Goal: Understand process/instructions: Learn how to perform a task or action

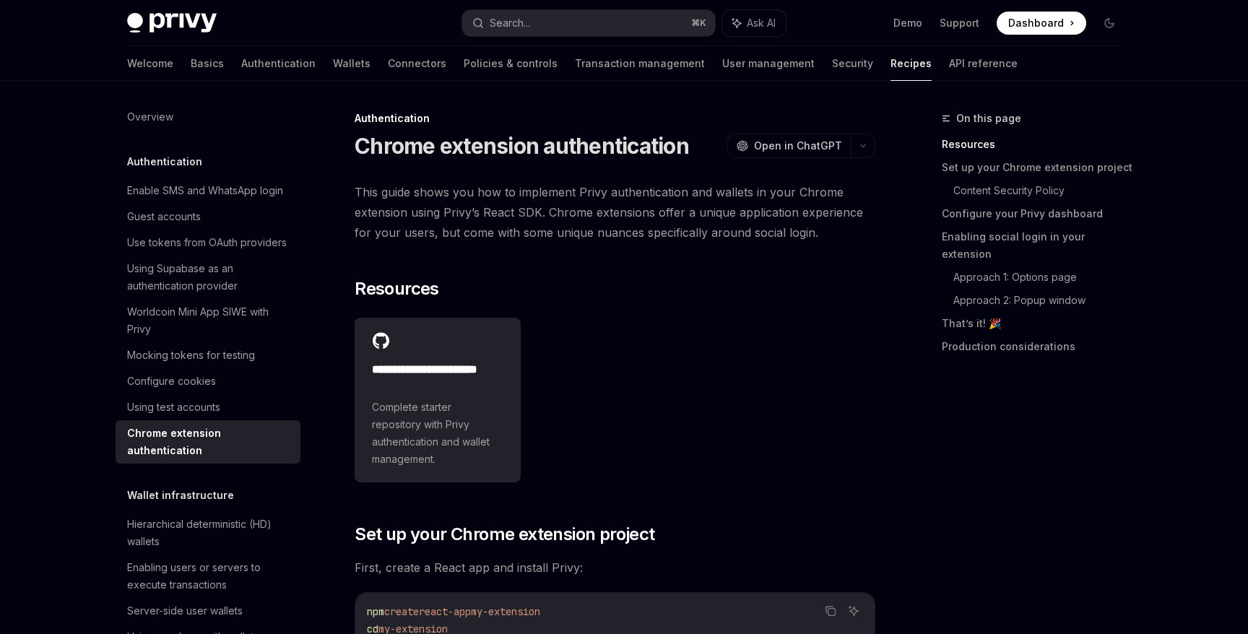
click at [532, 214] on span "This guide shows you how to implement Privy authentication and wallets in your …" at bounding box center [615, 212] width 521 height 61
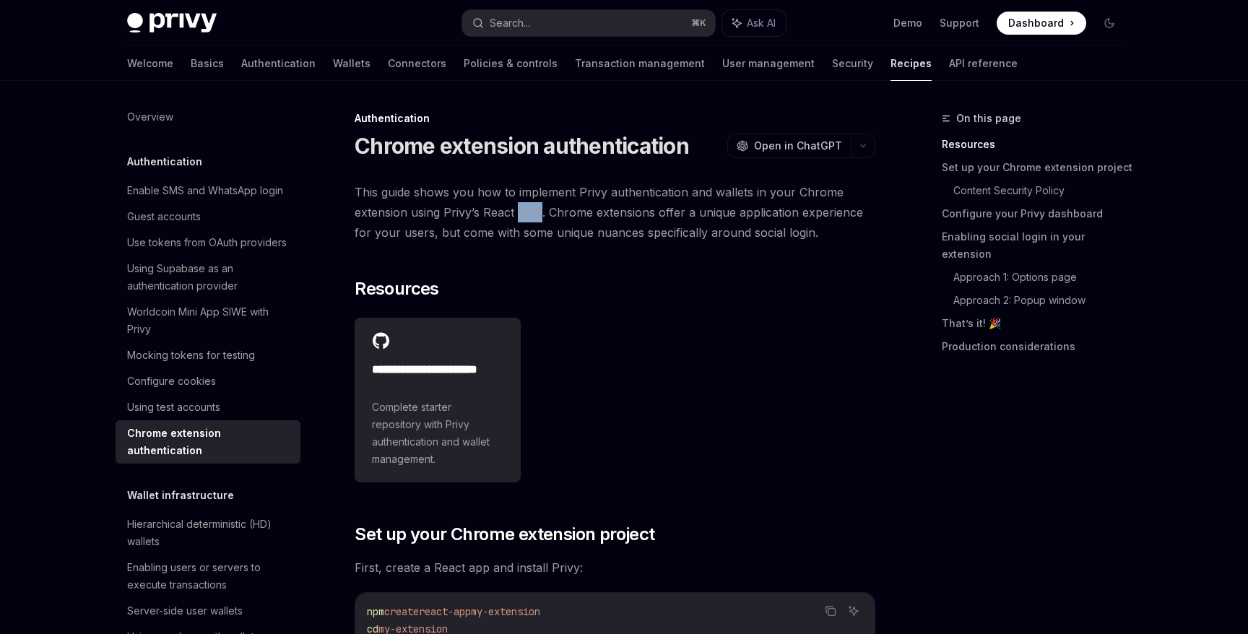
click at [532, 214] on span "This guide shows you how to implement Privy authentication and wallets in your …" at bounding box center [615, 212] width 521 height 61
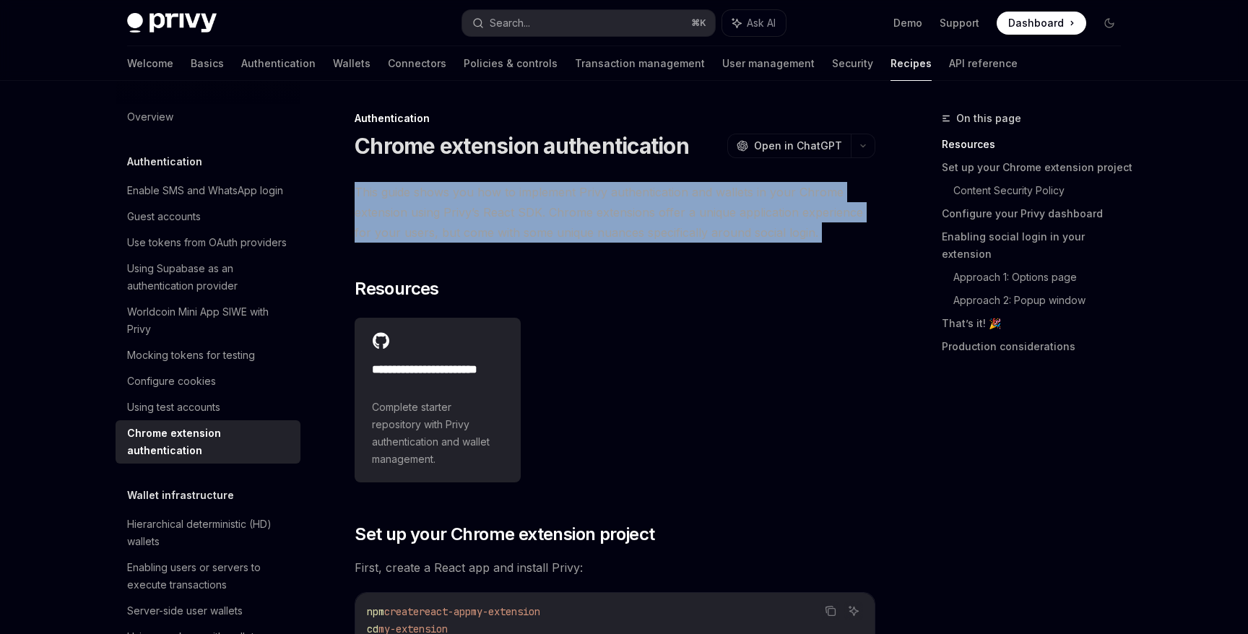
click at [532, 214] on span "This guide shows you how to implement Privy authentication and wallets in your …" at bounding box center [615, 212] width 521 height 61
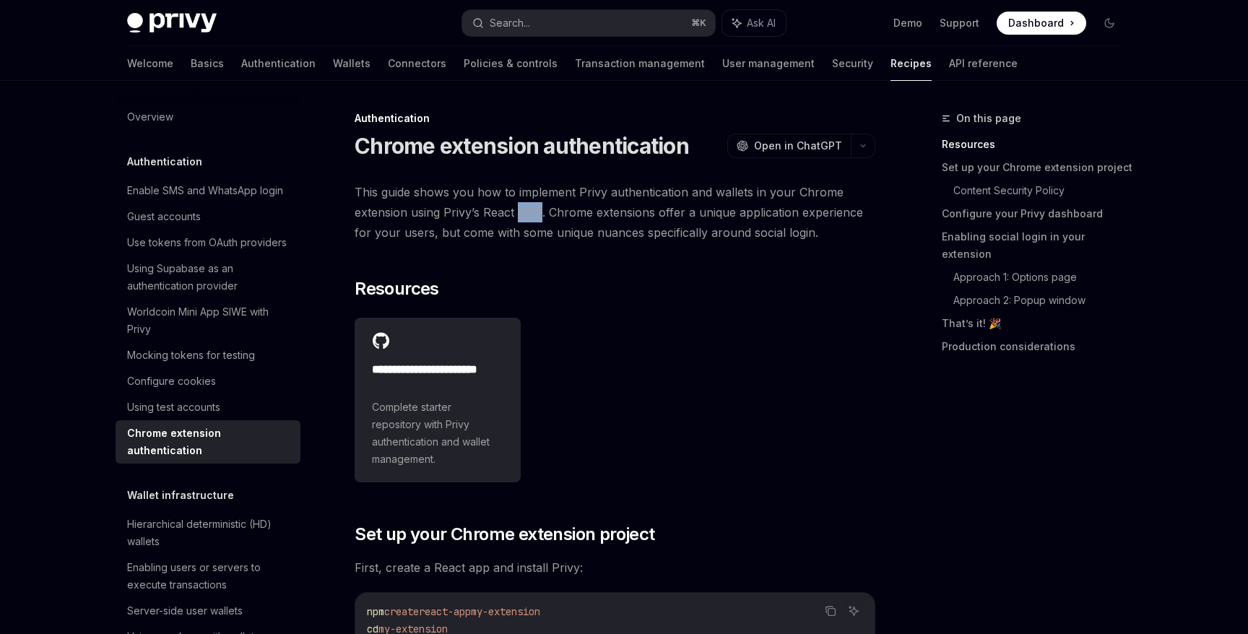
click at [532, 214] on span "This guide shows you how to implement Privy authentication and wallets in your …" at bounding box center [615, 212] width 521 height 61
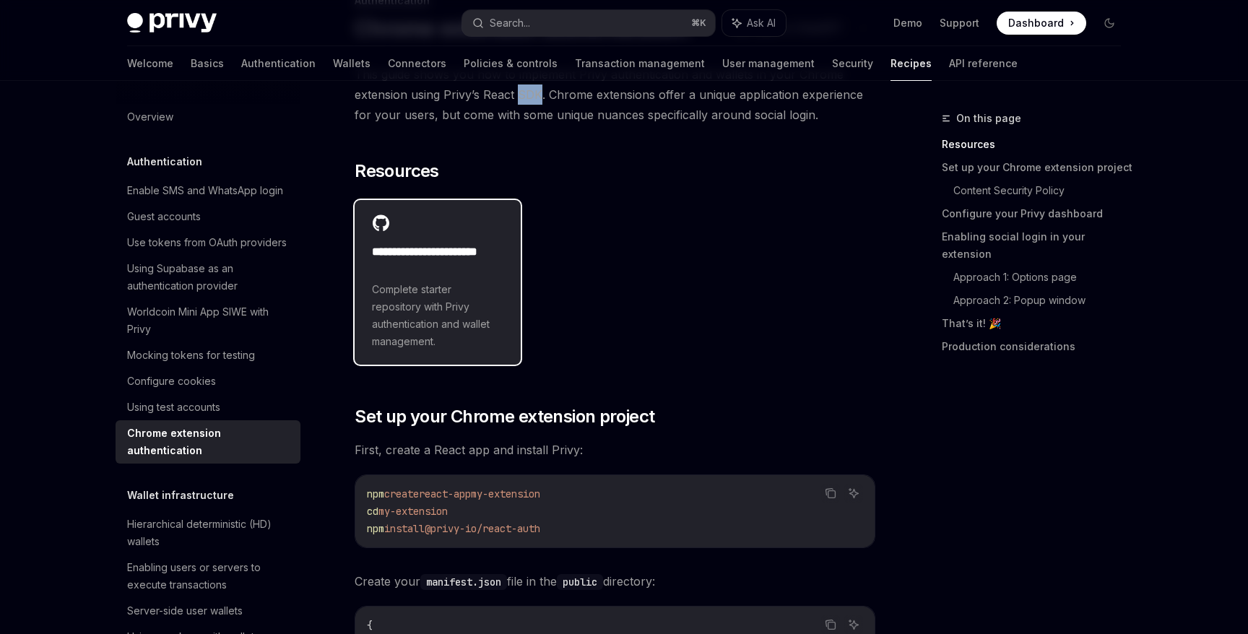
scroll to position [120, 0]
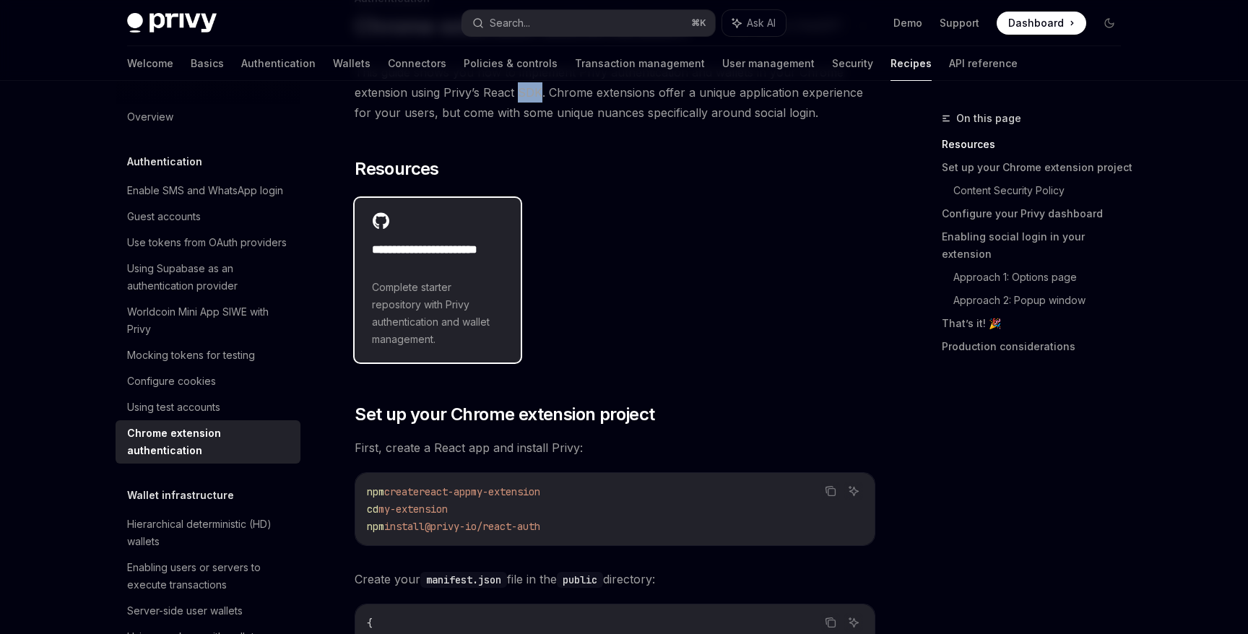
click at [454, 290] on span "Complete starter repository with Privy authentication and wallet management." at bounding box center [437, 313] width 131 height 69
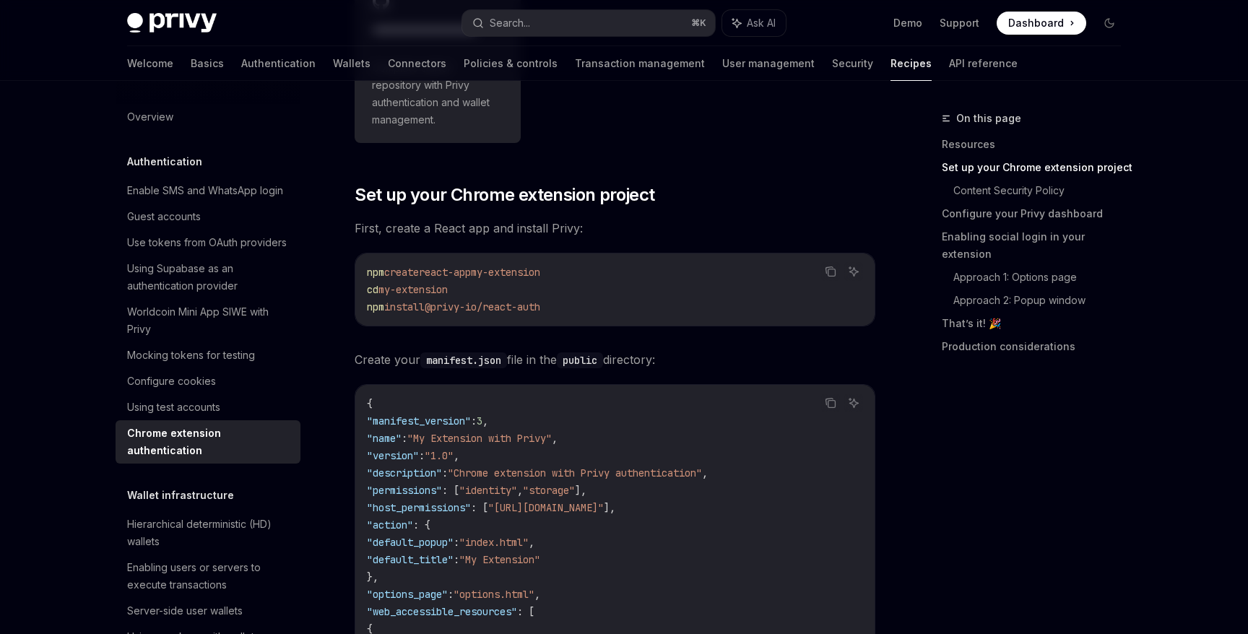
scroll to position [0, 0]
